Goal: Task Accomplishment & Management: Use online tool/utility

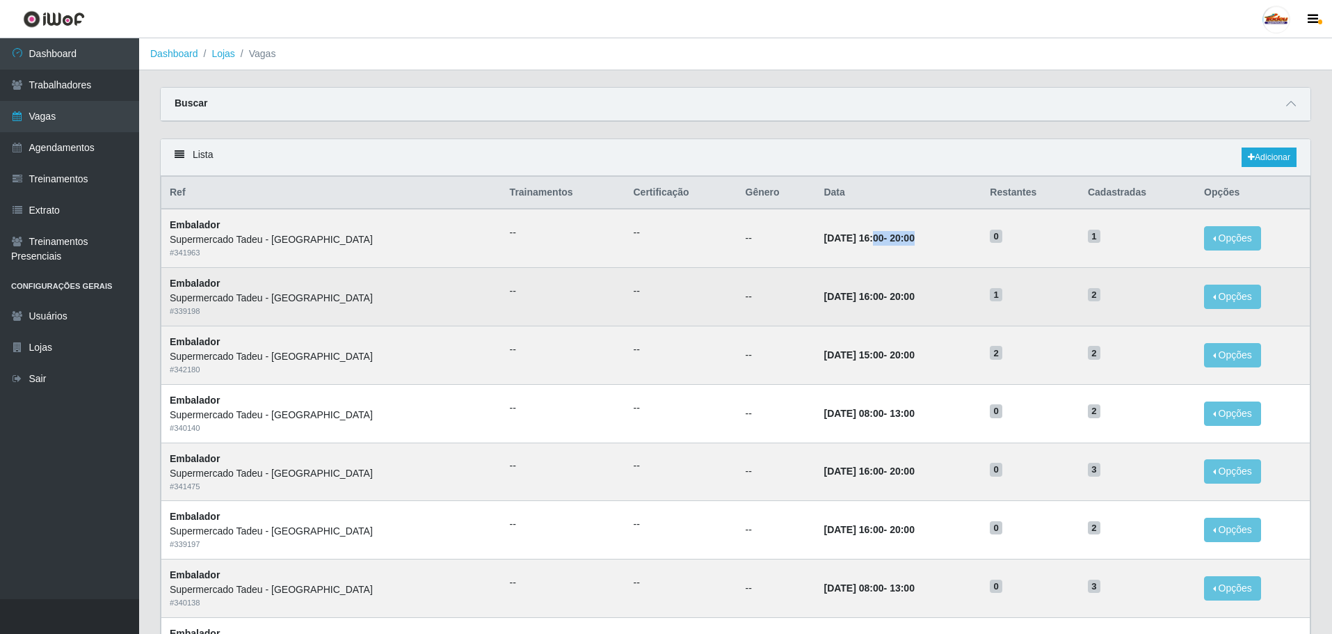
click at [845, 294] on time "[DATE] 16:00" at bounding box center [853, 296] width 60 height 11
drag, startPoint x: 823, startPoint y: 240, endPoint x: 1106, endPoint y: 305, distance: 290.5
click at [1106, 305] on tbody "Embalador Supermercado Tadeu - [GEOGRAPHIC_DATA] # 341963 -- -- -- [DATE] 16:00…" at bounding box center [735, 646] width 1149 height 874
click at [1107, 305] on td "2" at bounding box center [1137, 297] width 116 height 58
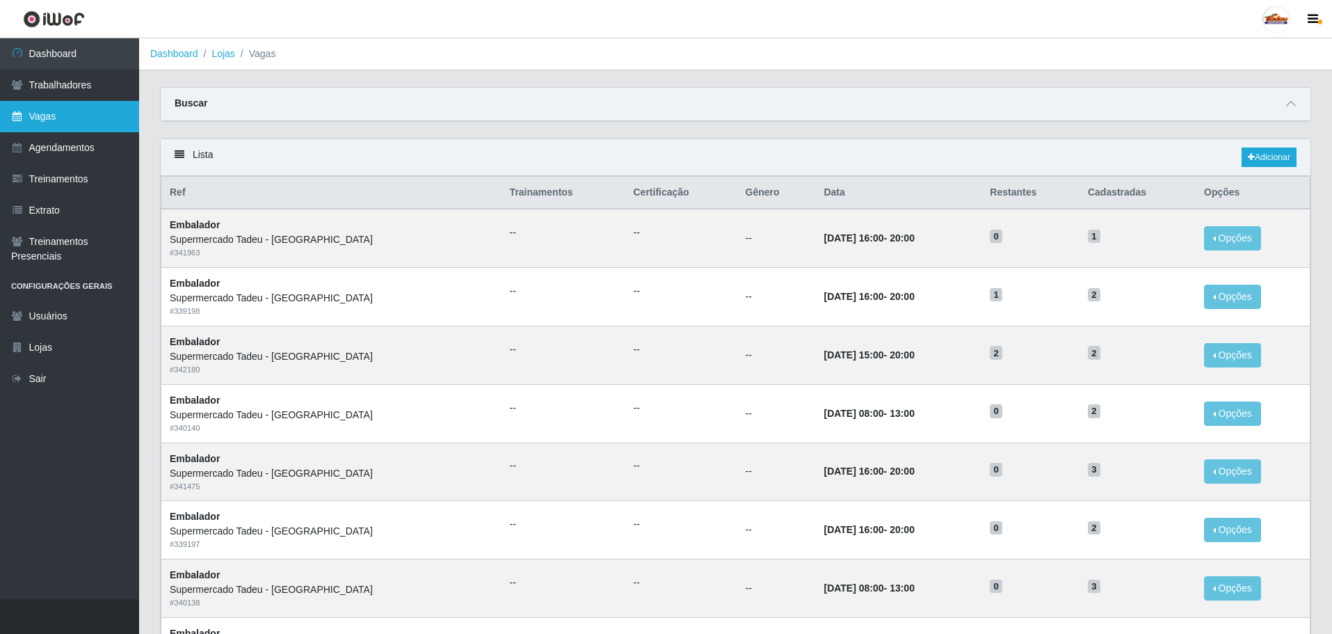
click at [75, 122] on link "Vagas" at bounding box center [69, 116] width 139 height 31
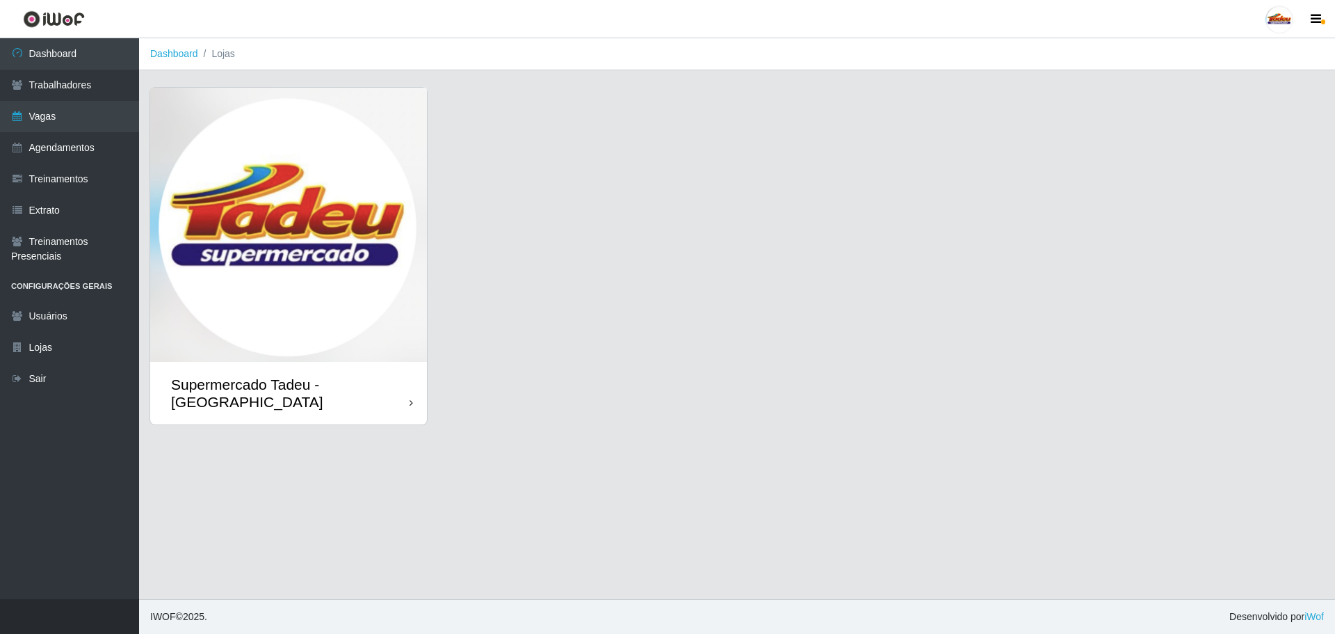
click at [365, 259] on img at bounding box center [288, 225] width 277 height 274
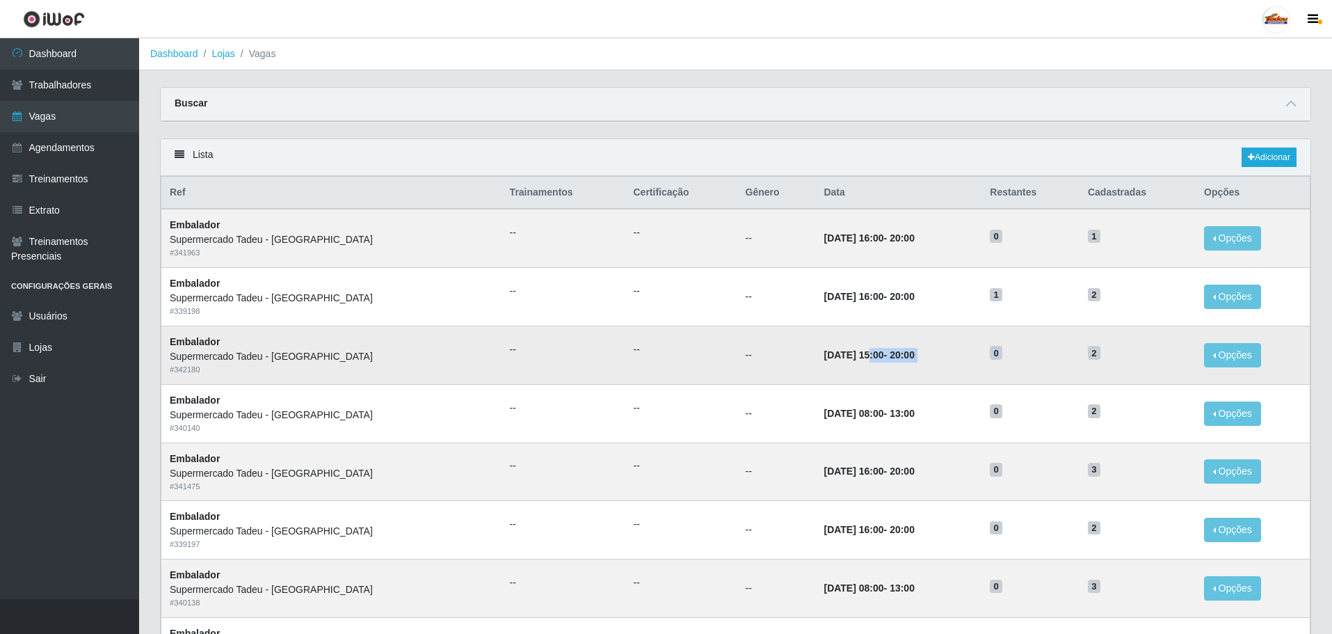
drag, startPoint x: 810, startPoint y: 354, endPoint x: 1091, endPoint y: 347, distance: 281.0
click at [1090, 347] on tr "Embalador Supermercado Tadeu - [GEOGRAPHIC_DATA] # 342180 -- -- -- [DATE] 15:00…" at bounding box center [735, 354] width 1149 height 58
click at [1104, 353] on h5 "2" at bounding box center [1137, 352] width 99 height 15
click at [1094, 241] on span "1" at bounding box center [1094, 236] width 13 height 14
click at [1088, 353] on span "2" at bounding box center [1094, 353] width 13 height 14
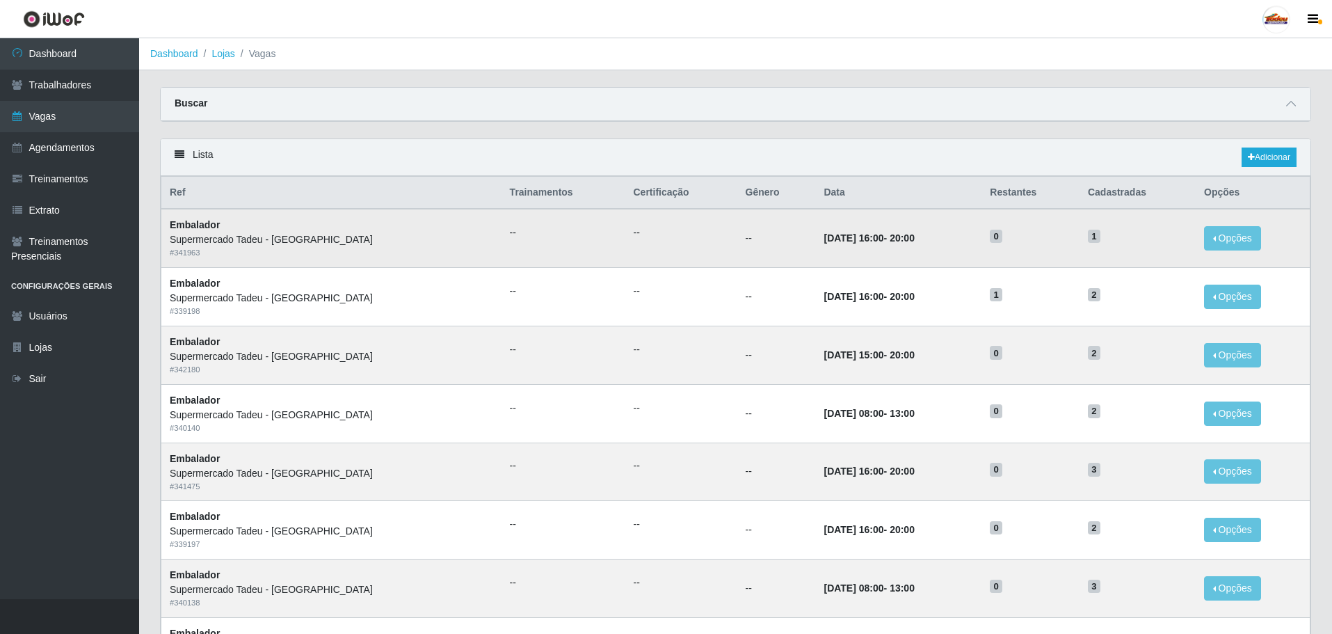
click at [1088, 239] on span "1" at bounding box center [1094, 236] width 13 height 14
